Goal: Information Seeking & Learning: Find specific fact

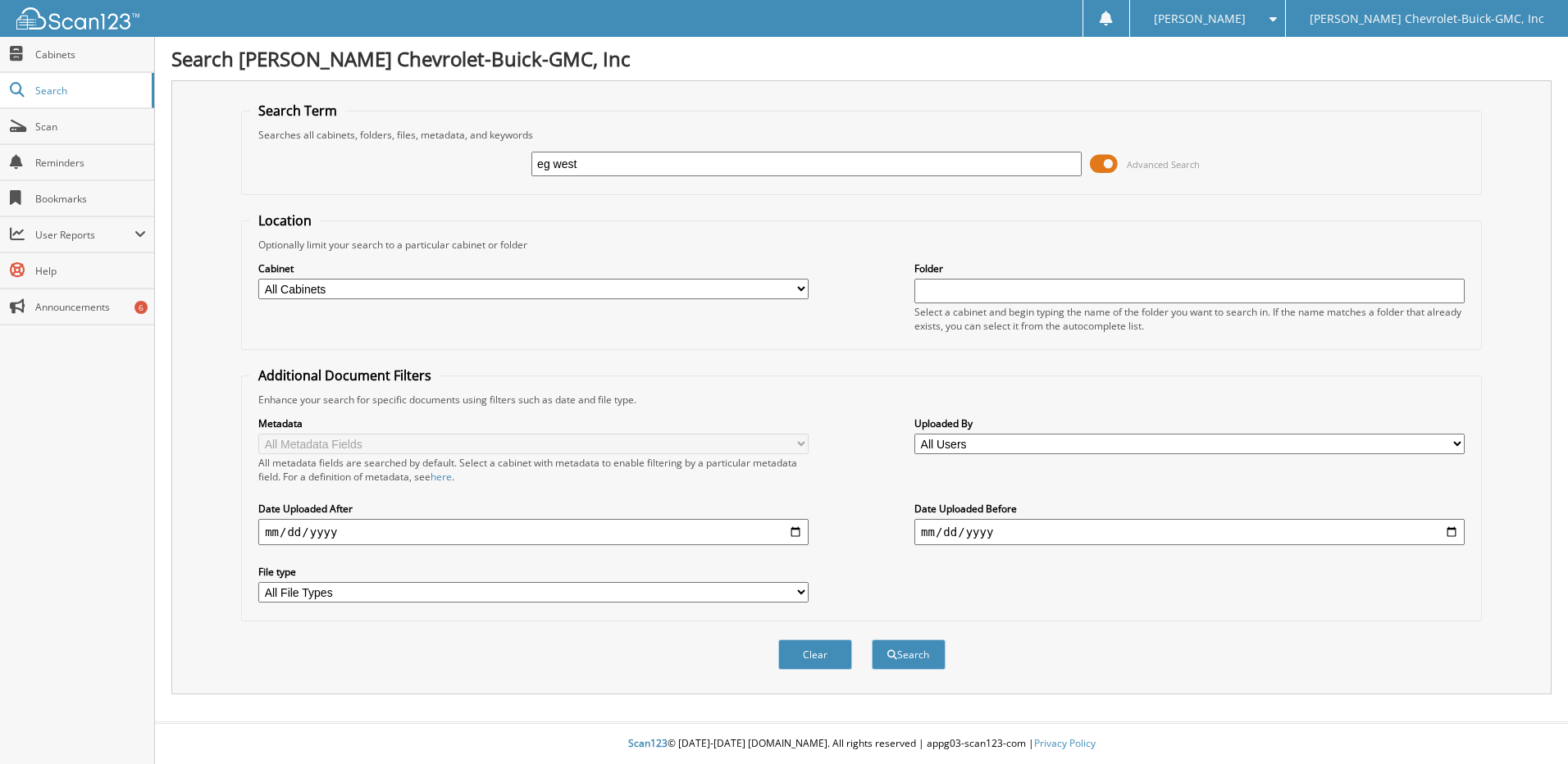
type input "eg west"
click at [872, 639] on button "Search" at bounding box center [908, 654] width 74 height 30
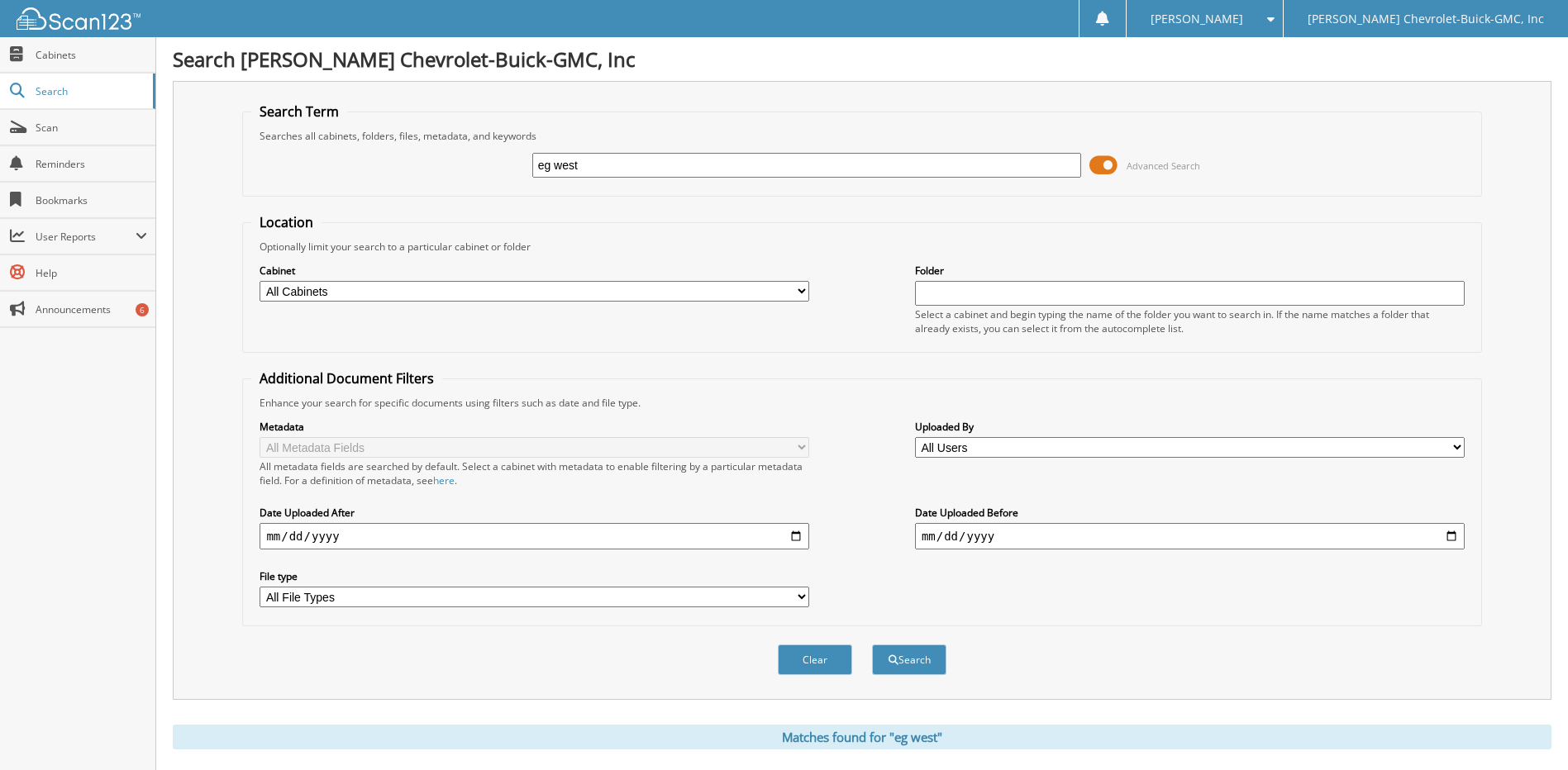
drag, startPoint x: 589, startPoint y: 158, endPoint x: 529, endPoint y: 164, distance: 60.3
click at [529, 164] on div "eg west Advanced Search" at bounding box center [862, 166] width 1221 height 45
type input "GregWest"
click at [872, 644] on button "Search" at bounding box center [909, 659] width 74 height 30
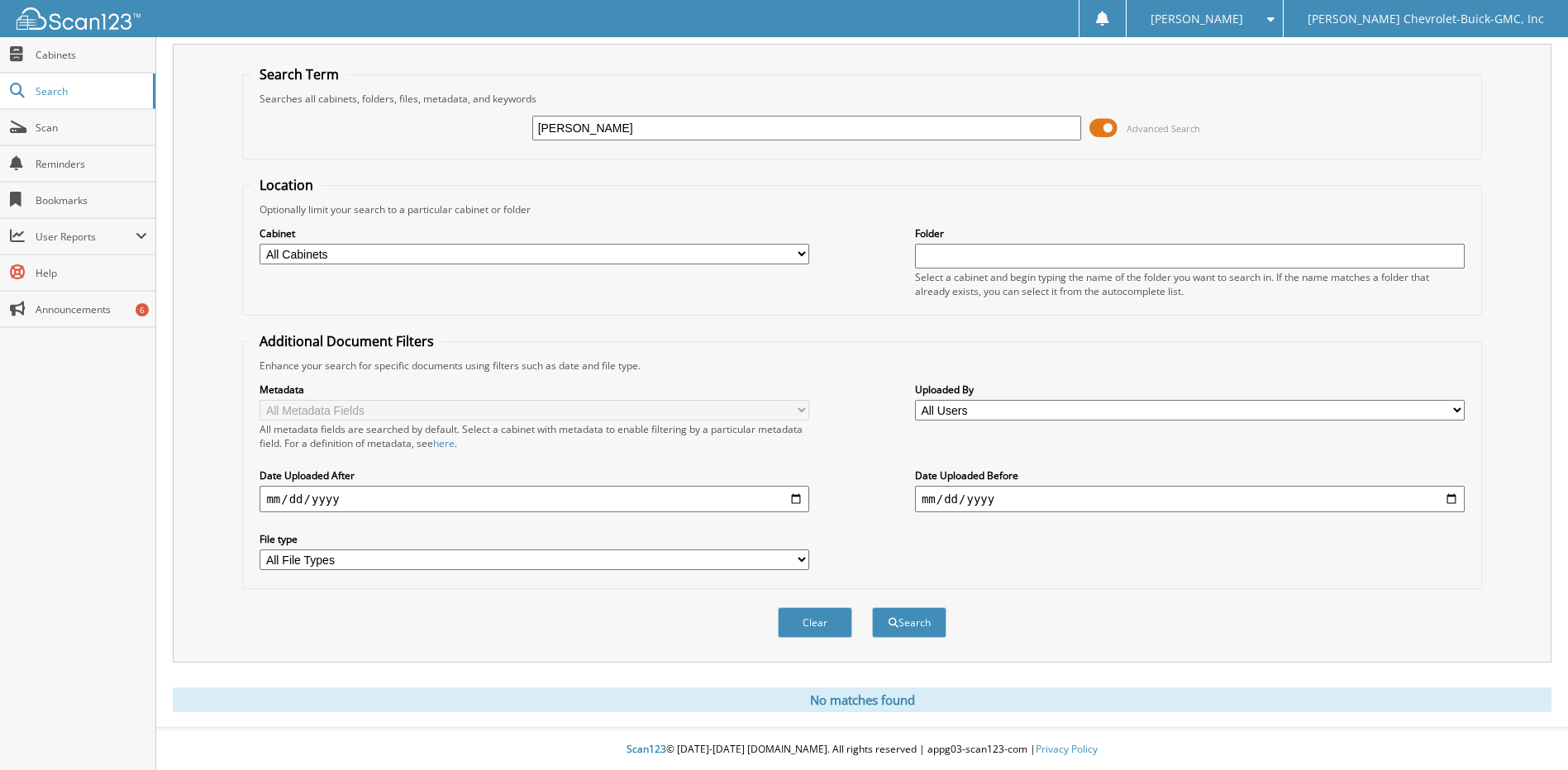
click at [632, 121] on input "[PERSON_NAME]" at bounding box center [807, 128] width 550 height 24
type input "[PERSON_NAME]"
click at [872, 607] on button "Search" at bounding box center [909, 622] width 74 height 30
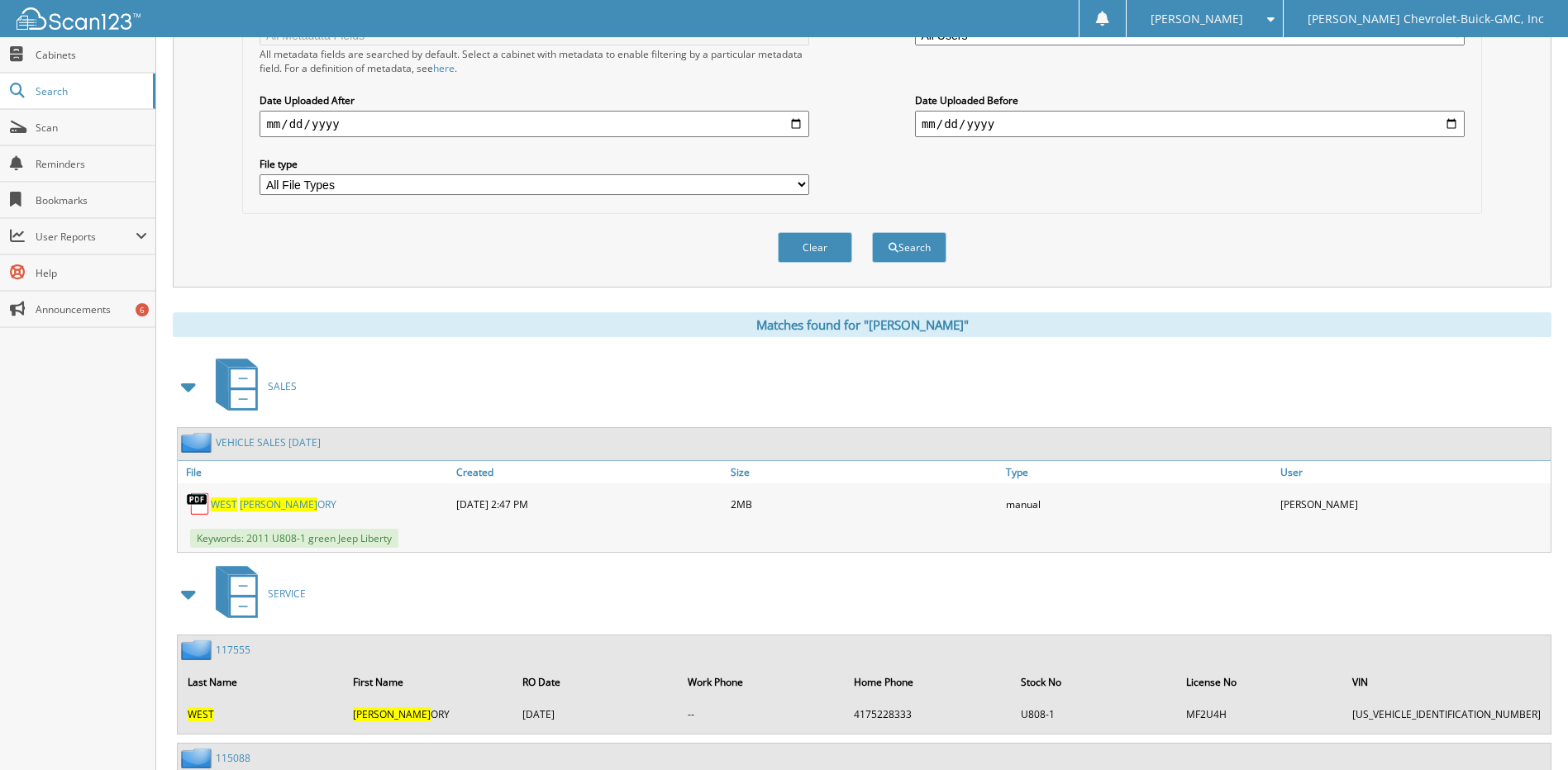
scroll to position [413, 0]
click at [248, 503] on span "GREG" at bounding box center [279, 504] width 78 height 14
